Goal: Information Seeking & Learning: Learn about a topic

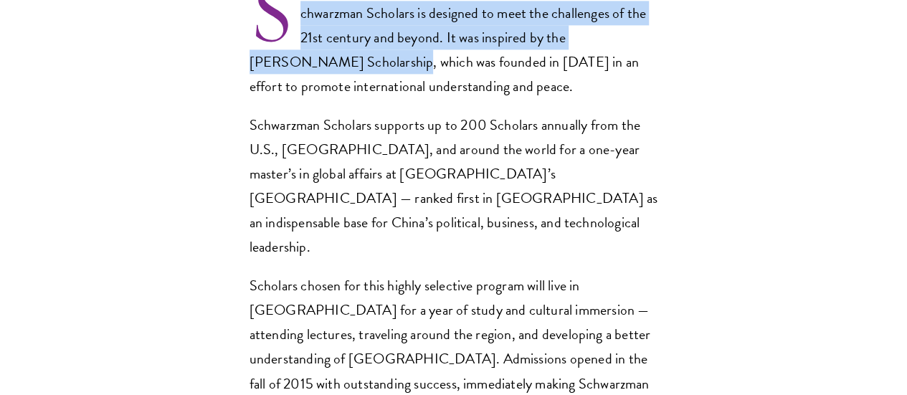
drag, startPoint x: 241, startPoint y: 79, endPoint x: 413, endPoint y: 133, distance: 180.2
click at [413, 133] on section "Opportunity in [GEOGRAPHIC_DATA] Gain firsthand experience in [GEOGRAPHIC_DATA]…" at bounding box center [453, 361] width 907 height 1689
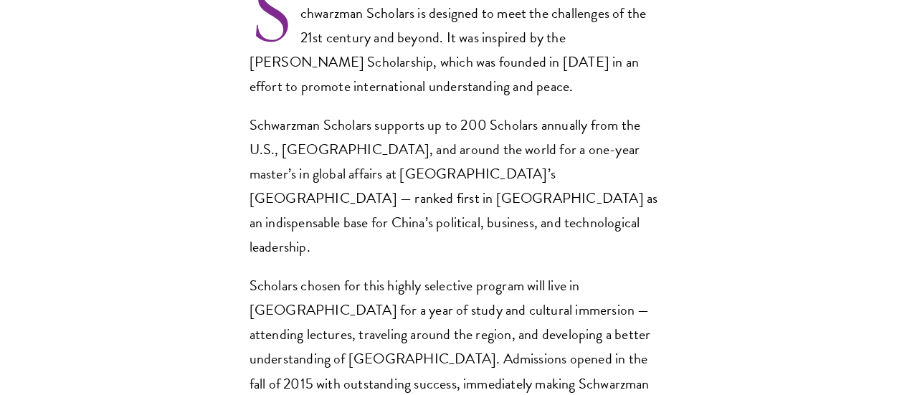
click at [261, 90] on p "Schwarzman Scholars is designed to meet the challenges of the 21st century and …" at bounding box center [453, 49] width 409 height 97
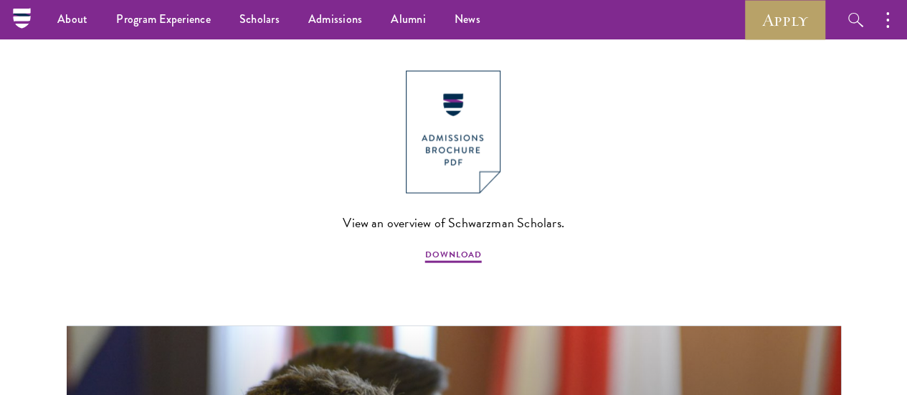
scroll to position [1414, 0]
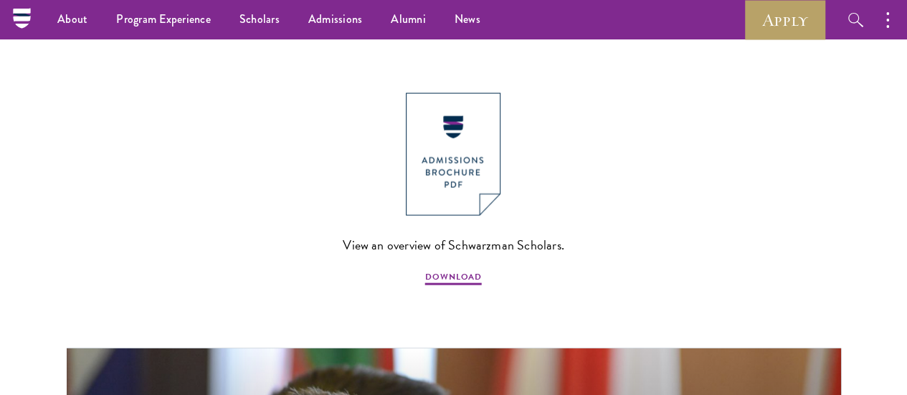
drag, startPoint x: 249, startPoint y: 80, endPoint x: 526, endPoint y: 145, distance: 284.3
copy section "Schwarzman Scholars is designed to meet the challenges of the 21st century and …"
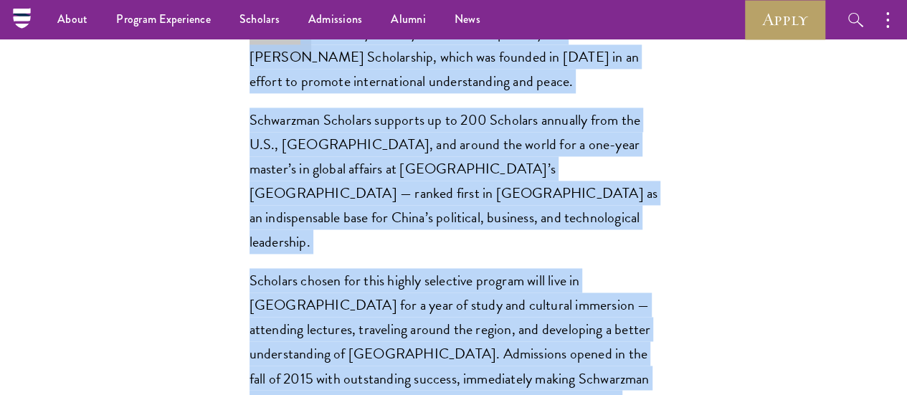
scroll to position [0, 0]
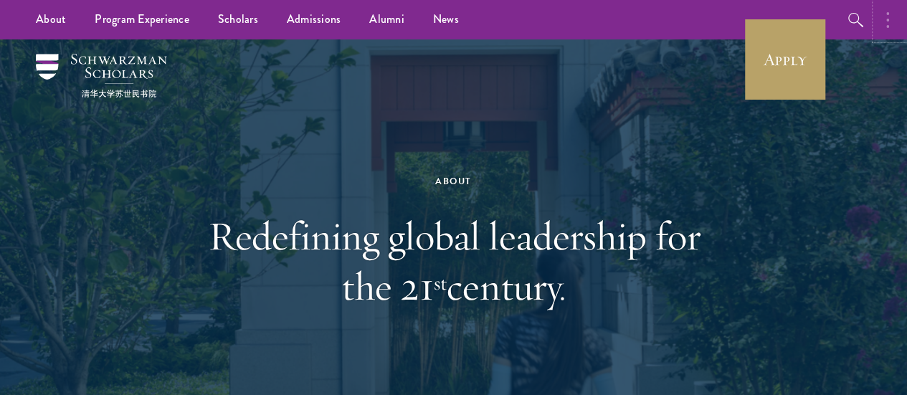
click at [896, 22] on button "button" at bounding box center [891, 19] width 32 height 39
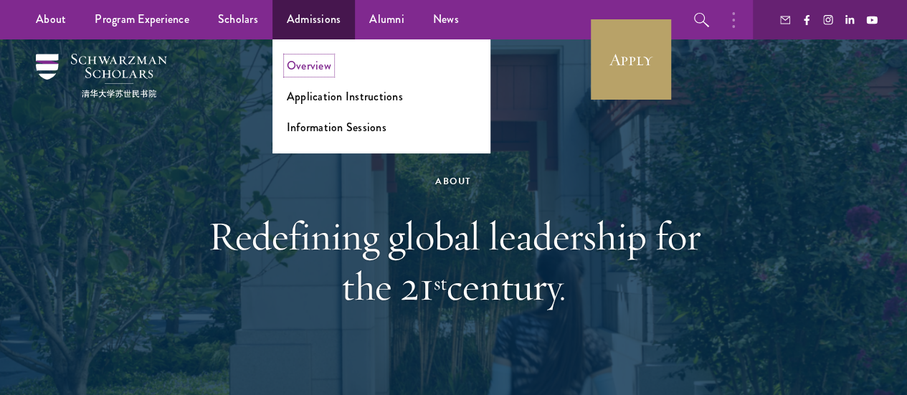
click at [304, 64] on link "Overview" at bounding box center [309, 65] width 44 height 16
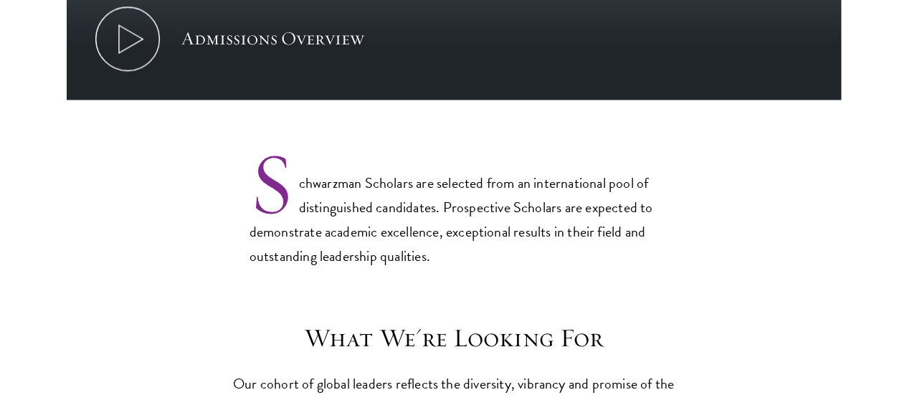
scroll to position [1075, 0]
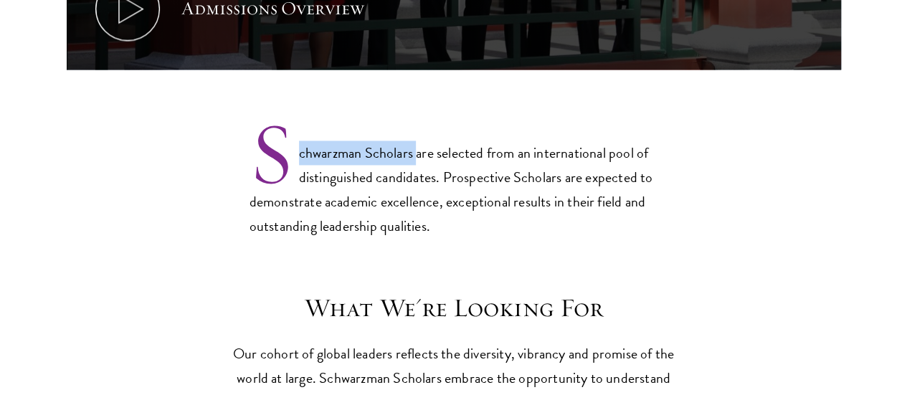
drag, startPoint x: 232, startPoint y: 90, endPoint x: 427, endPoint y: 108, distance: 196.5
drag, startPoint x: 238, startPoint y: 87, endPoint x: 329, endPoint y: 105, distance: 92.6
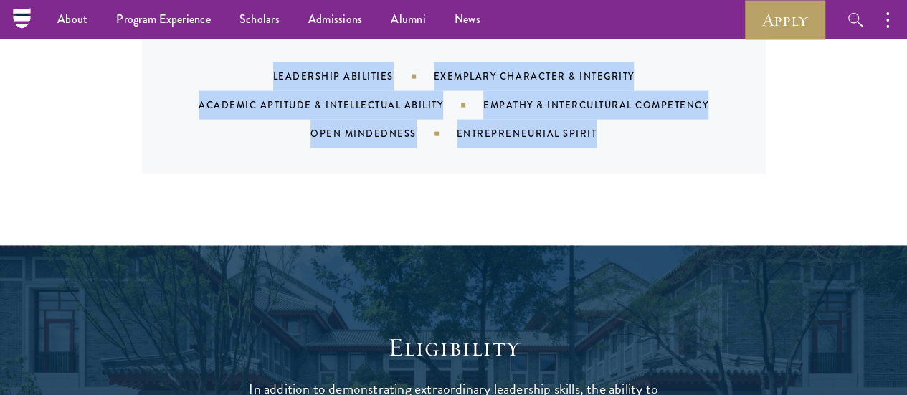
scroll to position [1505, 0]
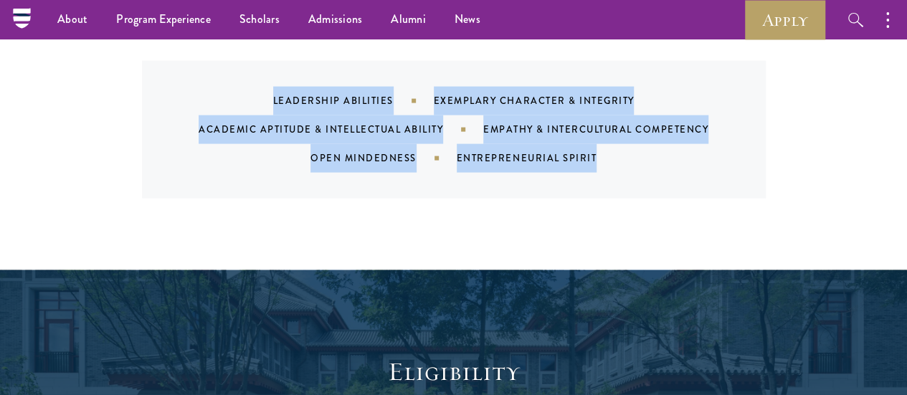
drag, startPoint x: 238, startPoint y: 92, endPoint x: 679, endPoint y: 140, distance: 443.5
copy main "chwarzman Scholars are selected from an international pool of distinguished can…"
